Goal: Transaction & Acquisition: Purchase product/service

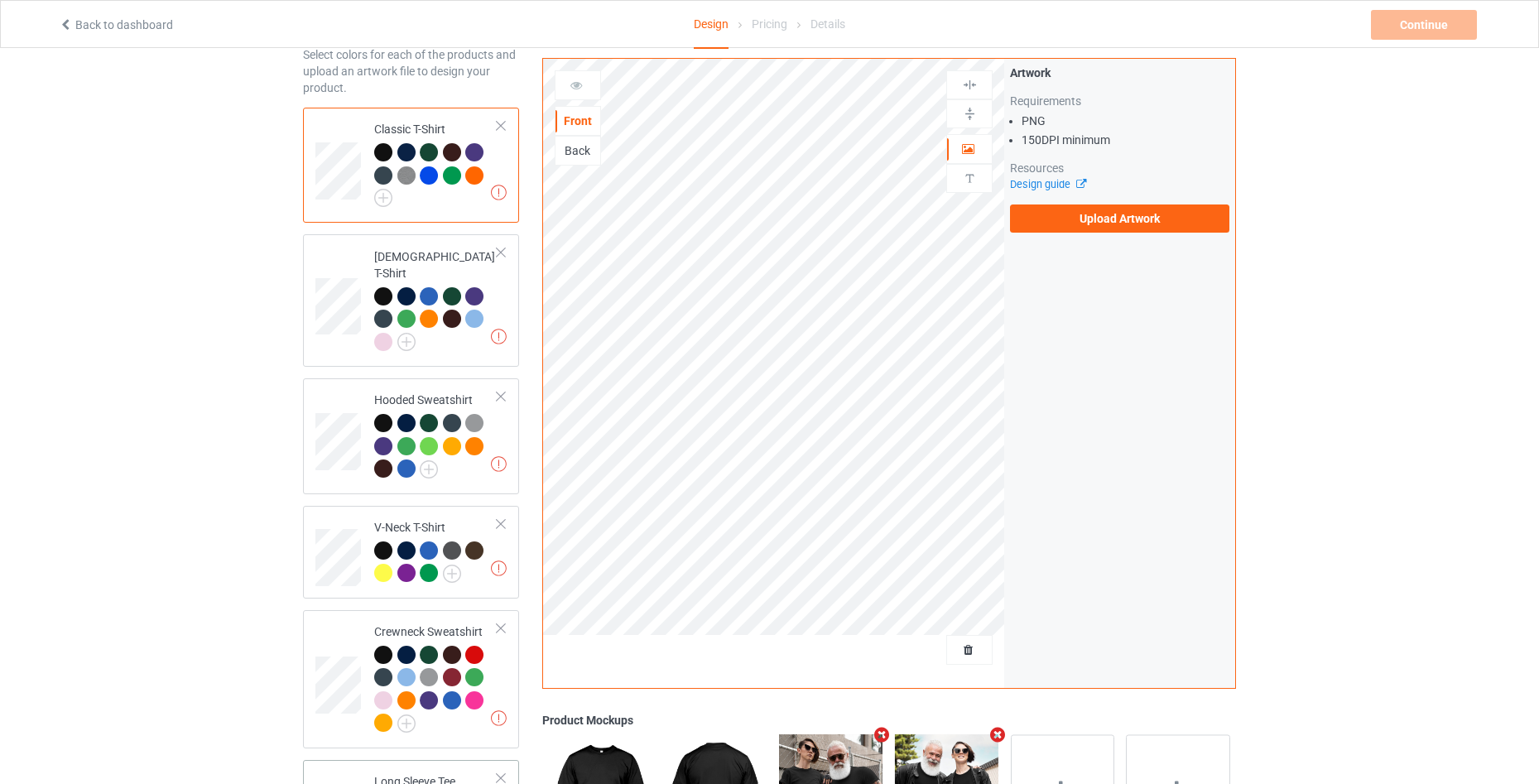
scroll to position [380, 0]
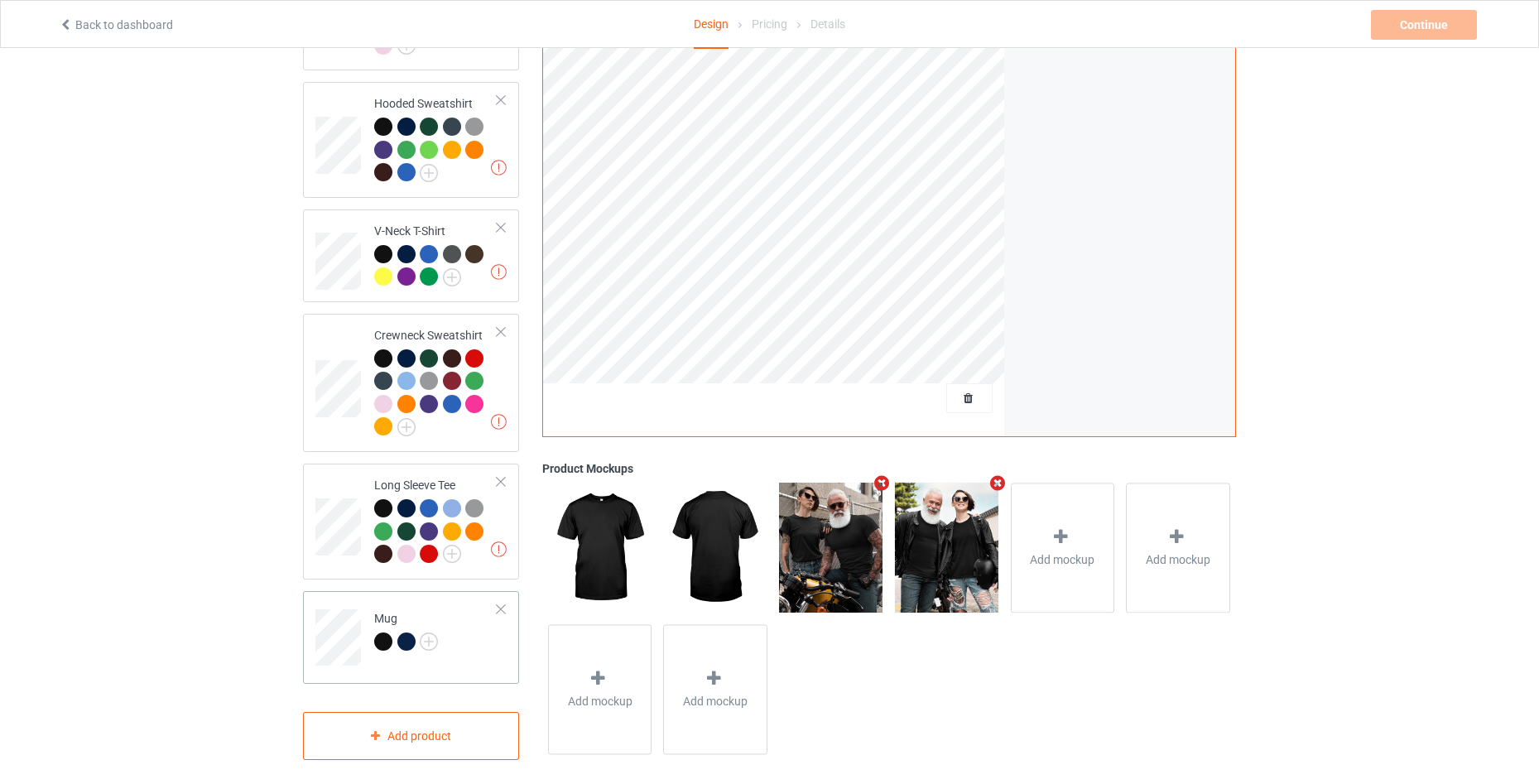
click at [502, 603] on div at bounding box center [501, 609] width 12 height 12
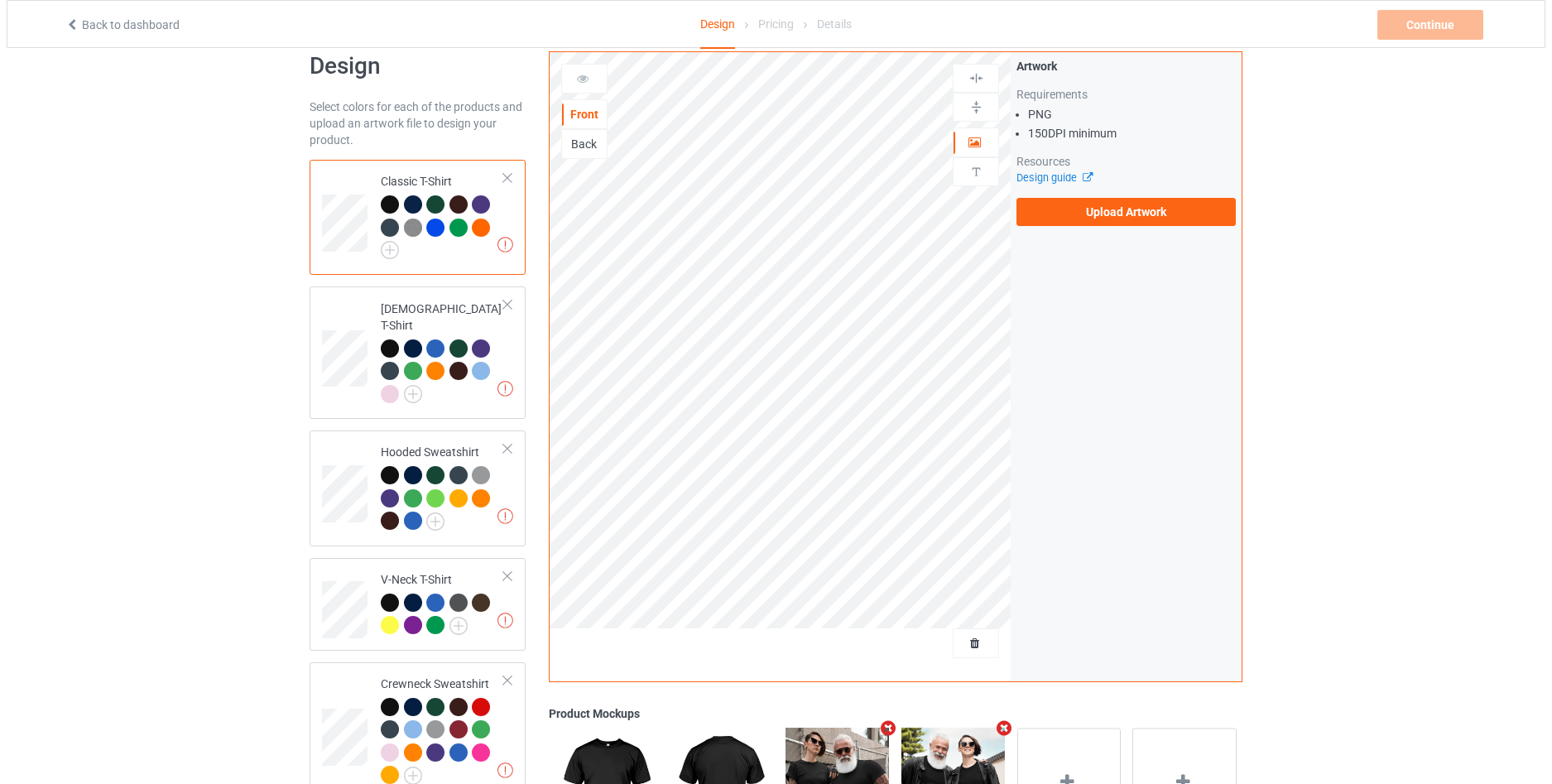
scroll to position [0, 0]
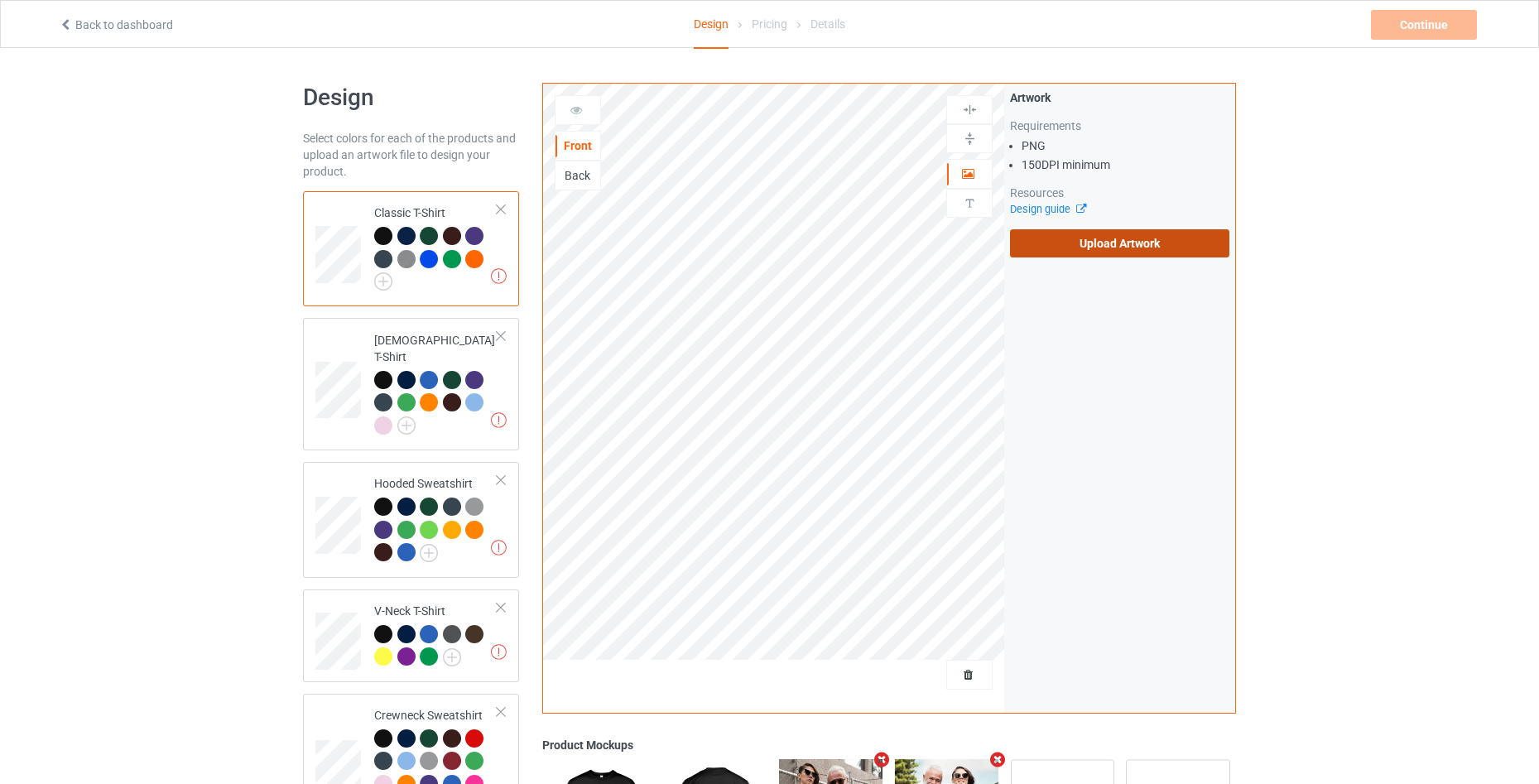
click at [1091, 244] on label "Upload Artwork" at bounding box center [1119, 242] width 220 height 28
click at [0, 0] on input "Upload Artwork" at bounding box center [0, 0] width 0 height 0
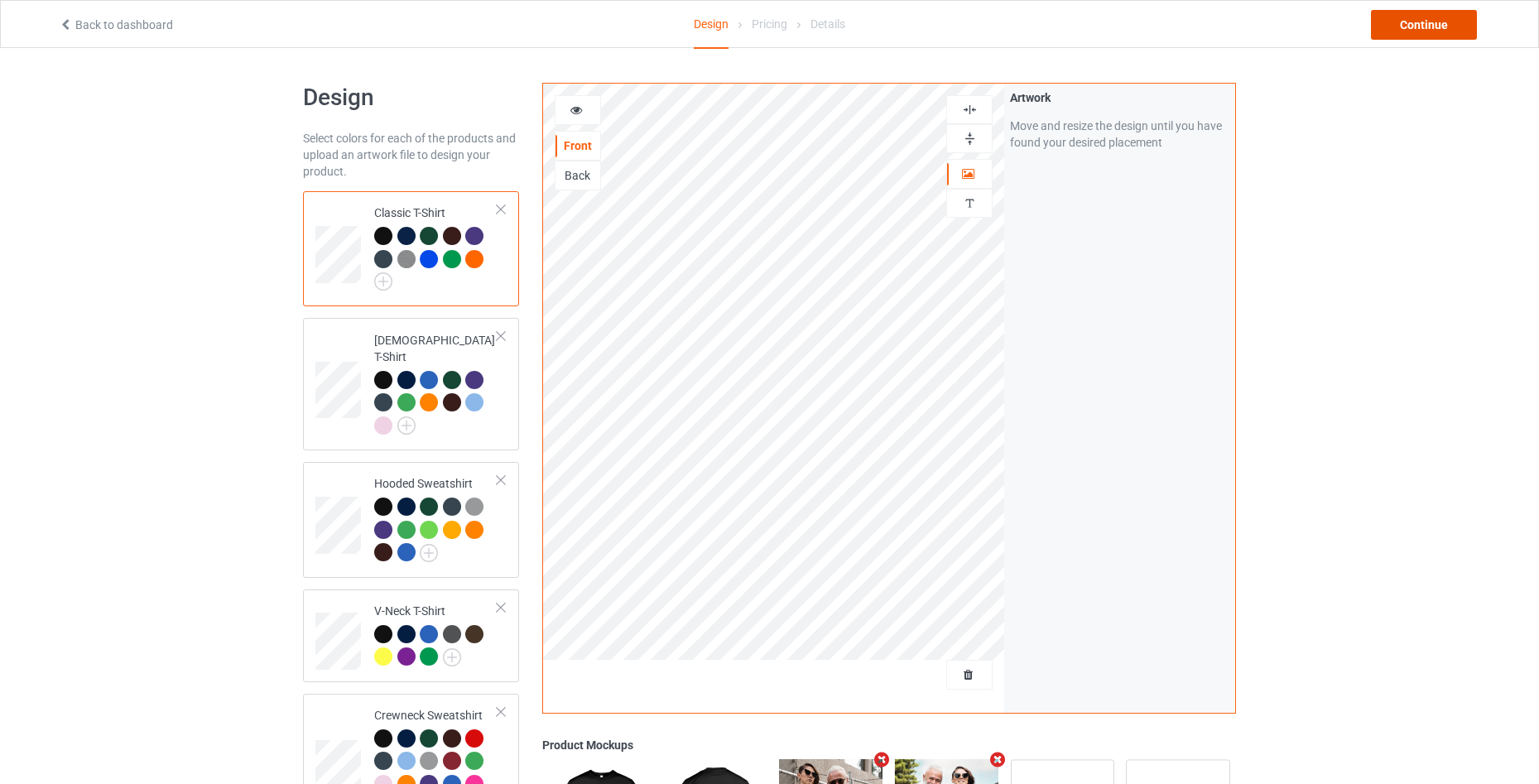
click at [1433, 19] on div "Continue" at bounding box center [1424, 24] width 106 height 30
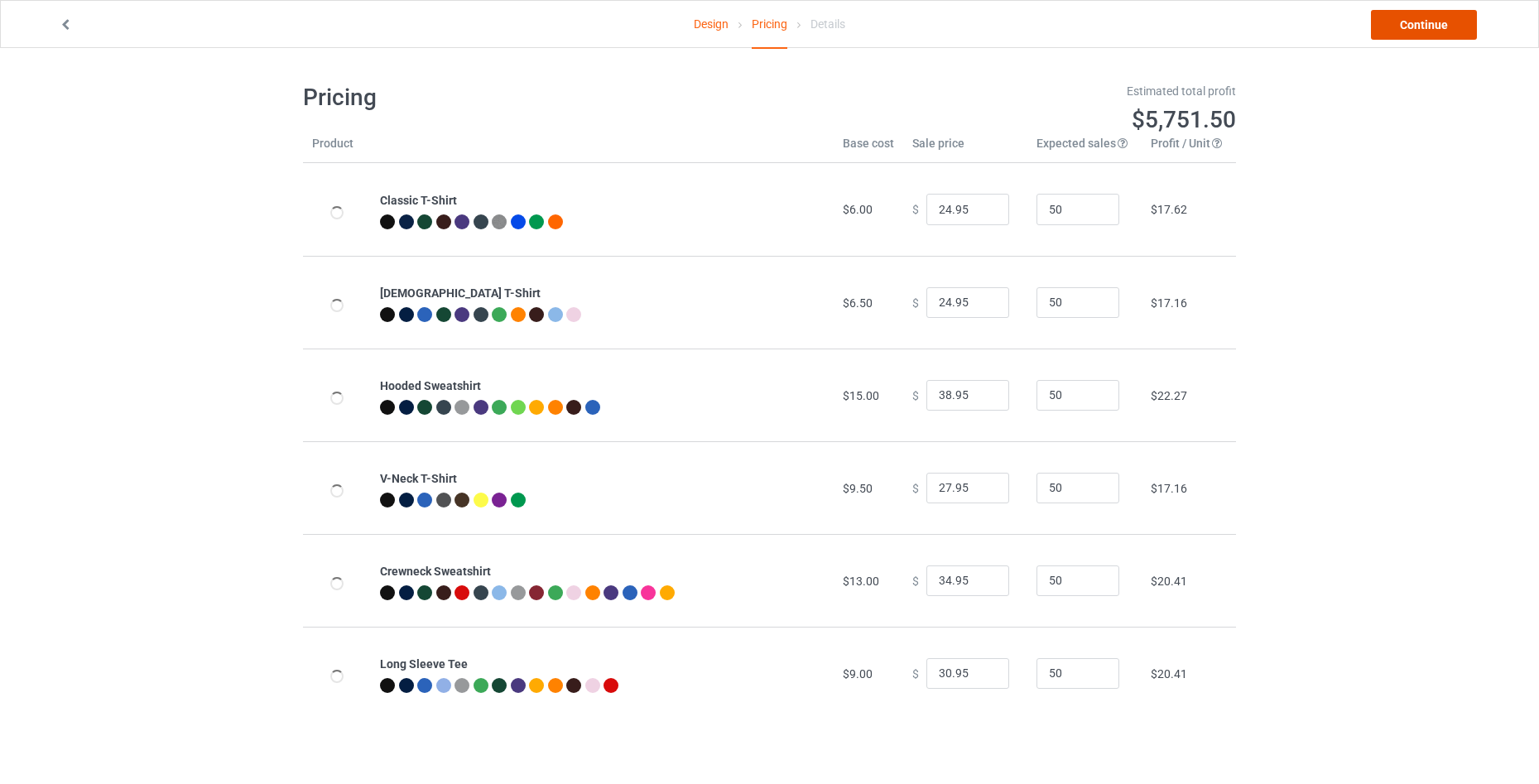
click at [1434, 30] on link "Continue" at bounding box center [1424, 24] width 106 height 30
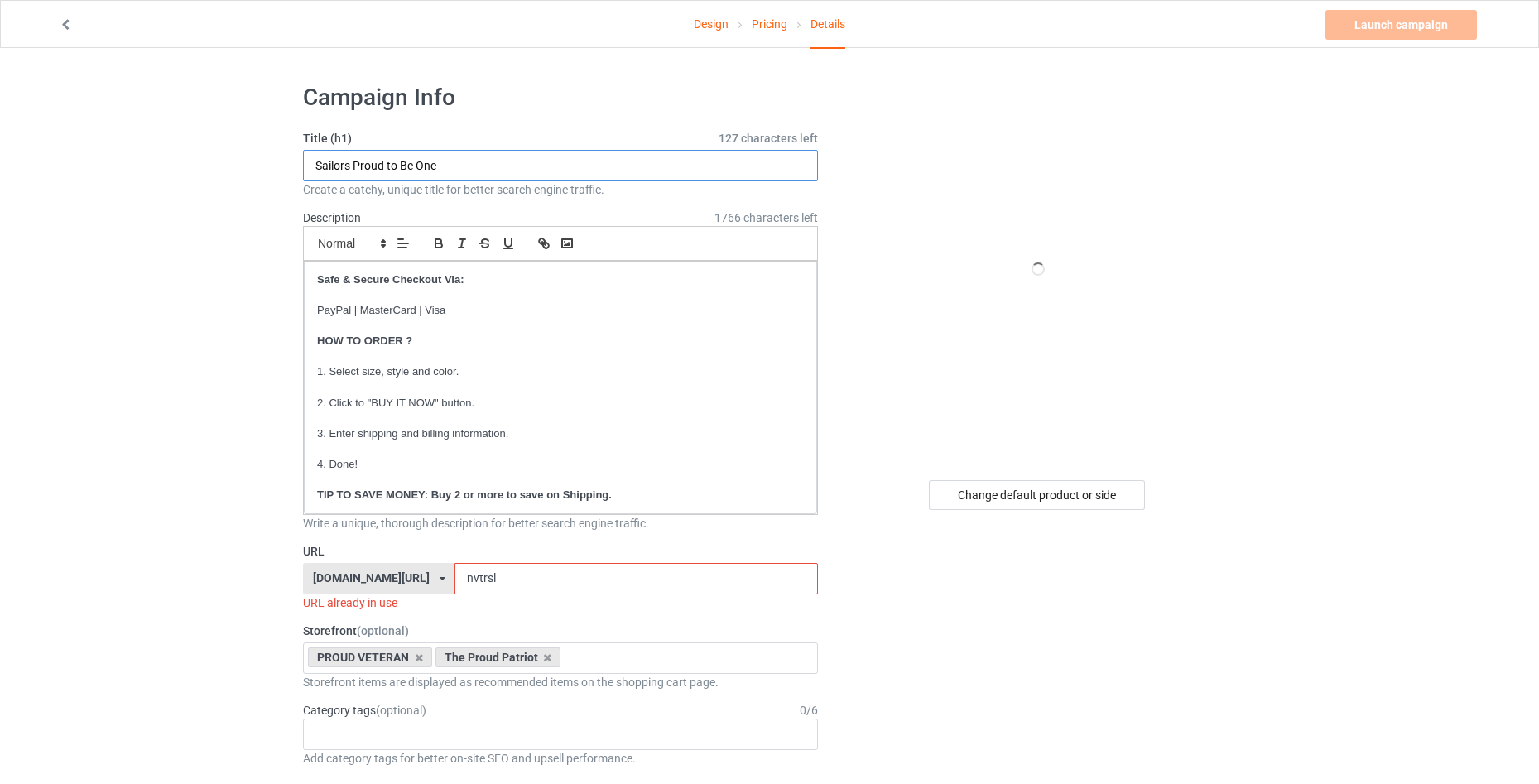
drag, startPoint x: 483, startPoint y: 164, endPoint x: 295, endPoint y: 160, distance: 188.0
click at [315, 164] on input "Sailors Proud to Be One" at bounding box center [560, 165] width 515 height 32
type input "LIMITED EDITION"
click at [577, 572] on input "nvtrsl" at bounding box center [636, 578] width 362 height 32
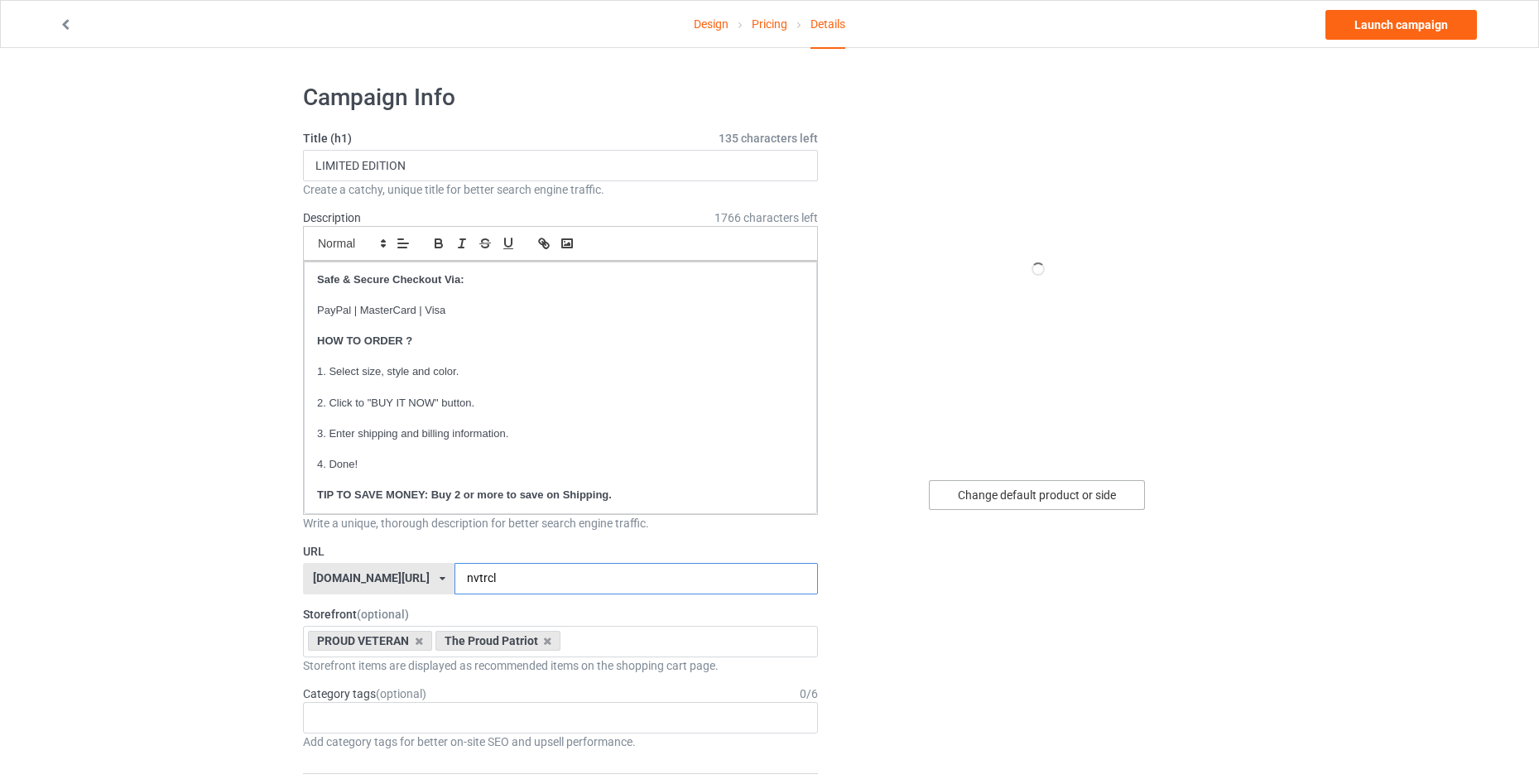
type input "nvtrcl"
click at [976, 508] on div "Change default product or side" at bounding box center [1037, 495] width 216 height 30
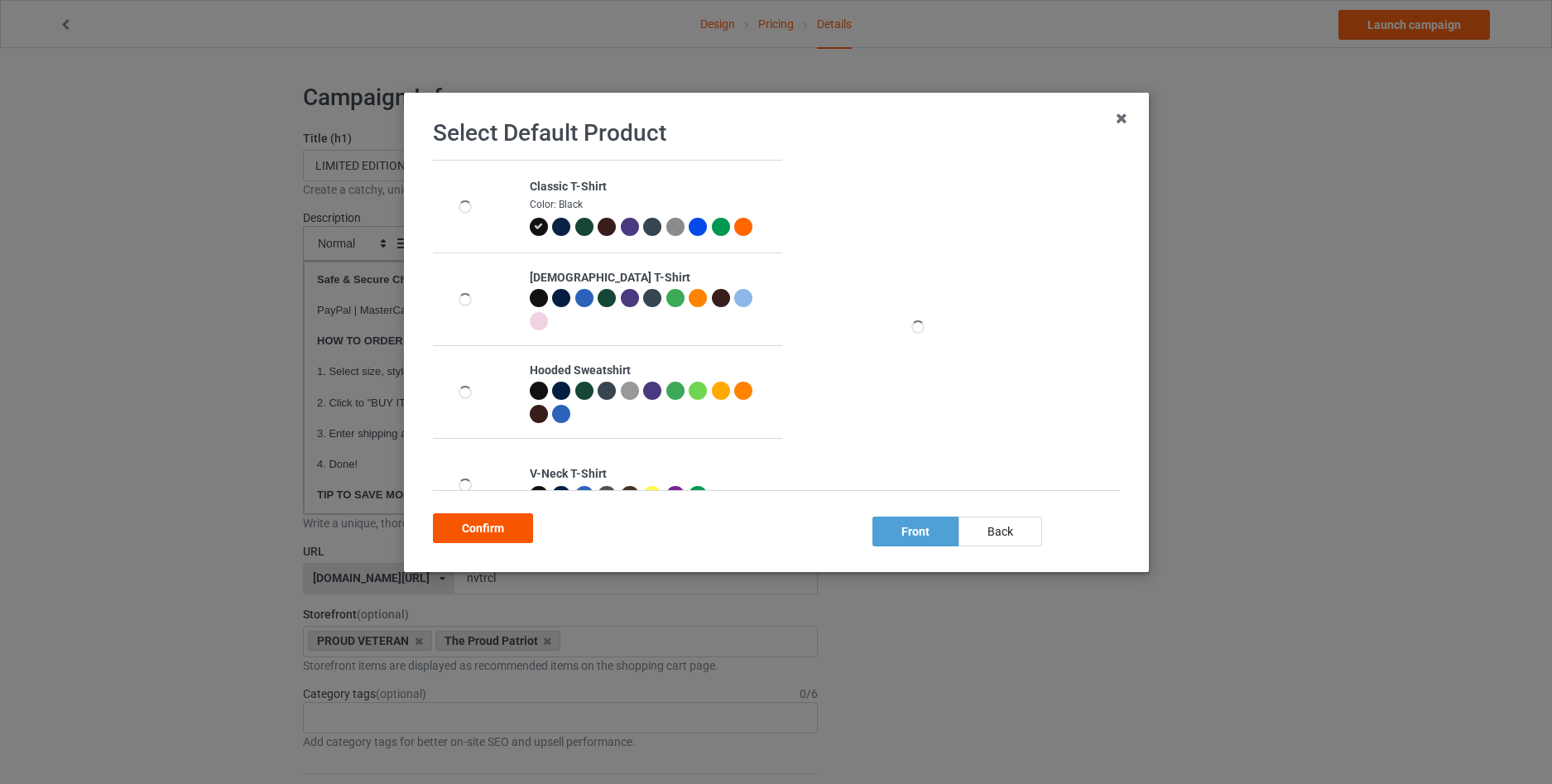
click at [510, 528] on div "Confirm" at bounding box center [483, 527] width 100 height 30
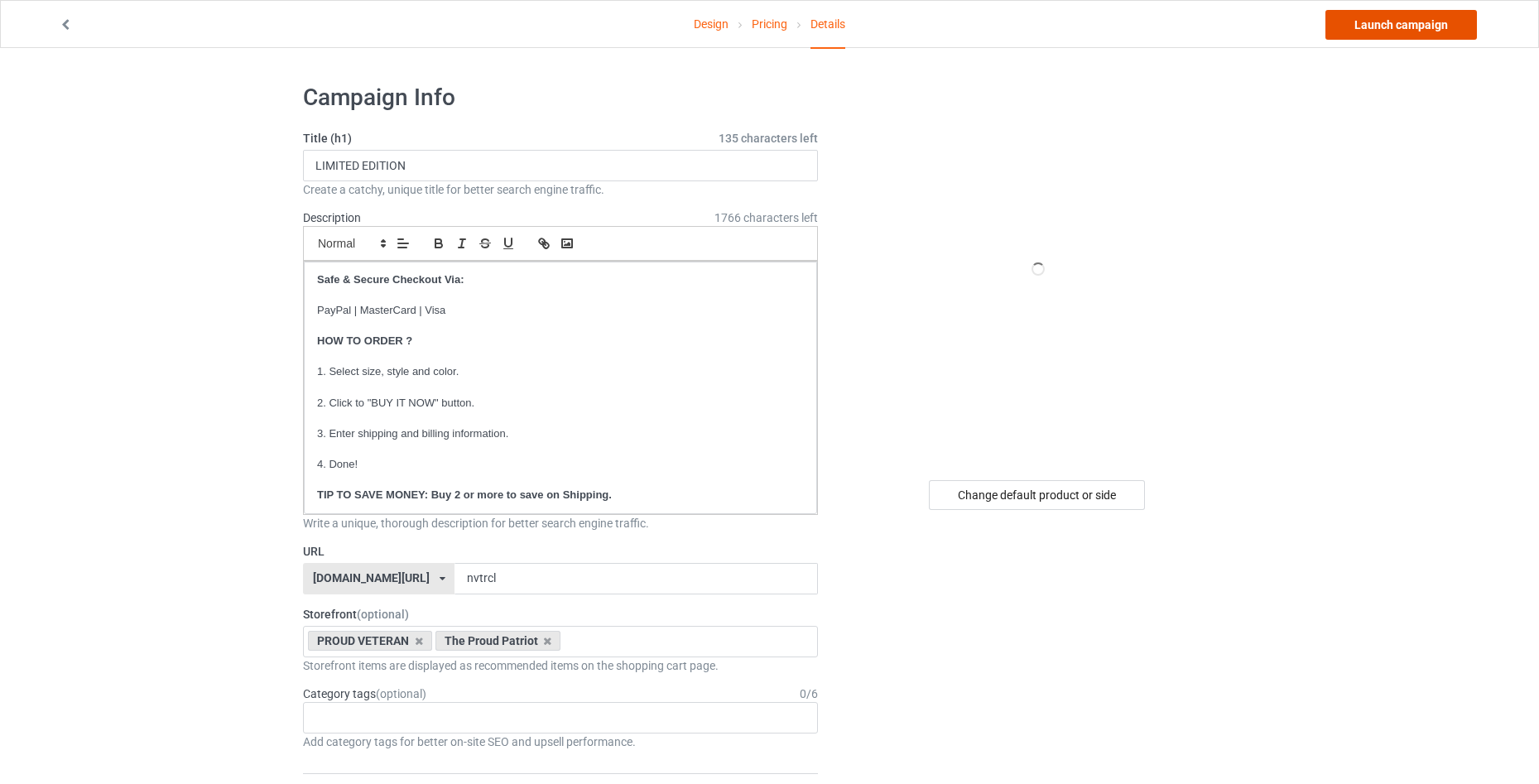
click at [1385, 23] on link "Launch campaign" at bounding box center [1401, 24] width 152 height 30
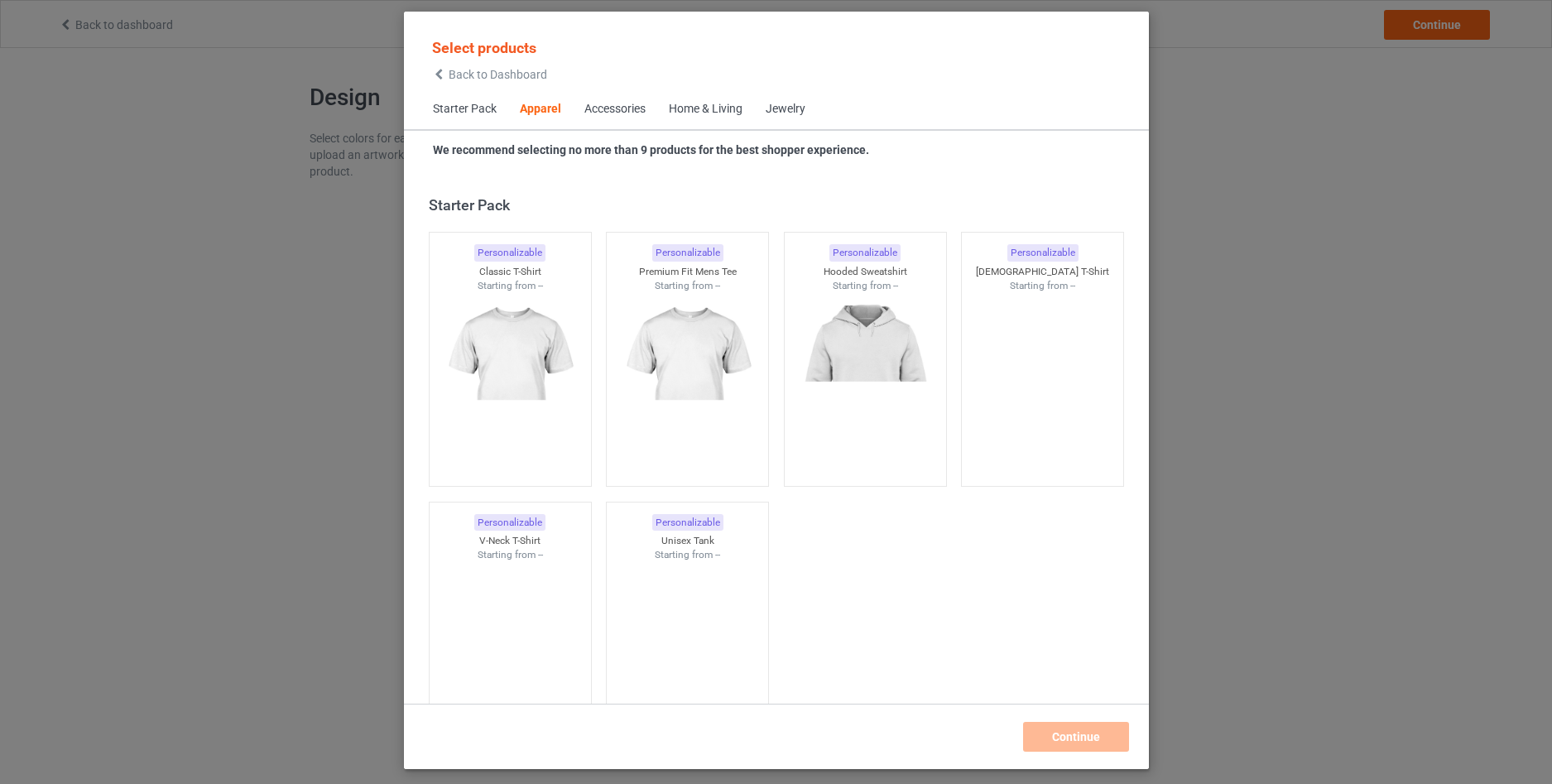
scroll to position [616, 0]
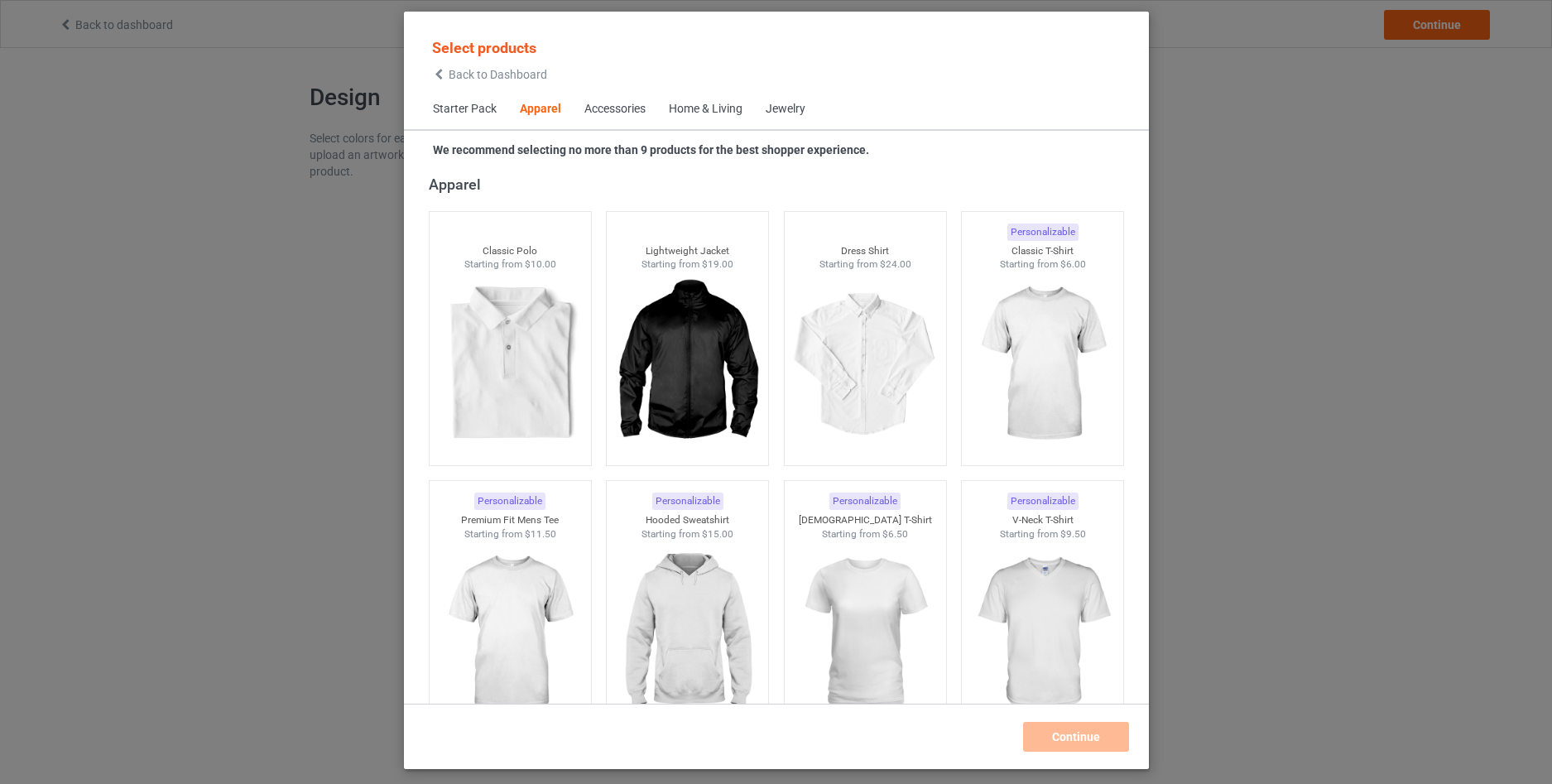
click at [459, 75] on span "Back to Dashboard" at bounding box center [498, 75] width 99 height 13
